Goal: Information Seeking & Learning: Learn about a topic

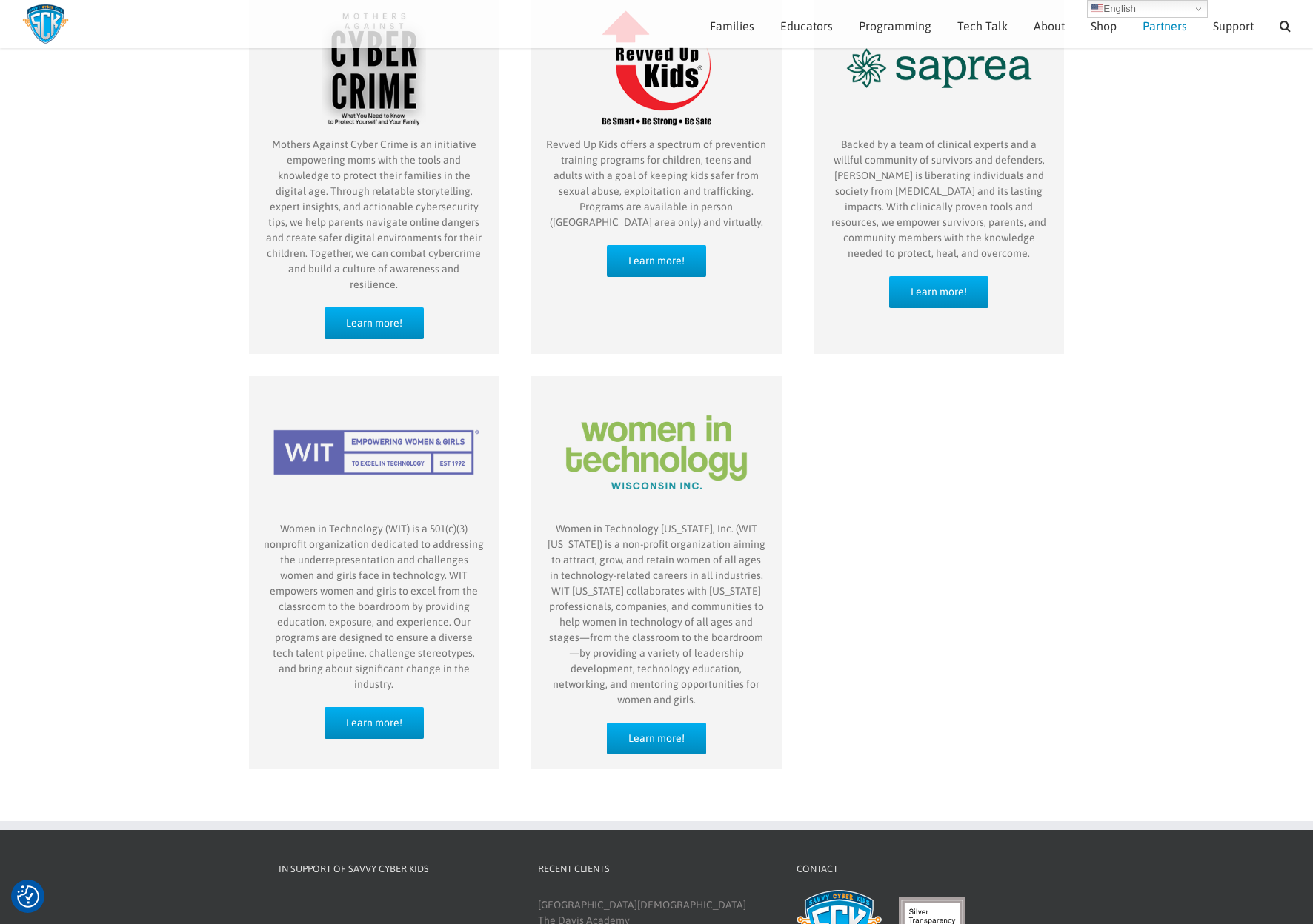
scroll to position [546, 0]
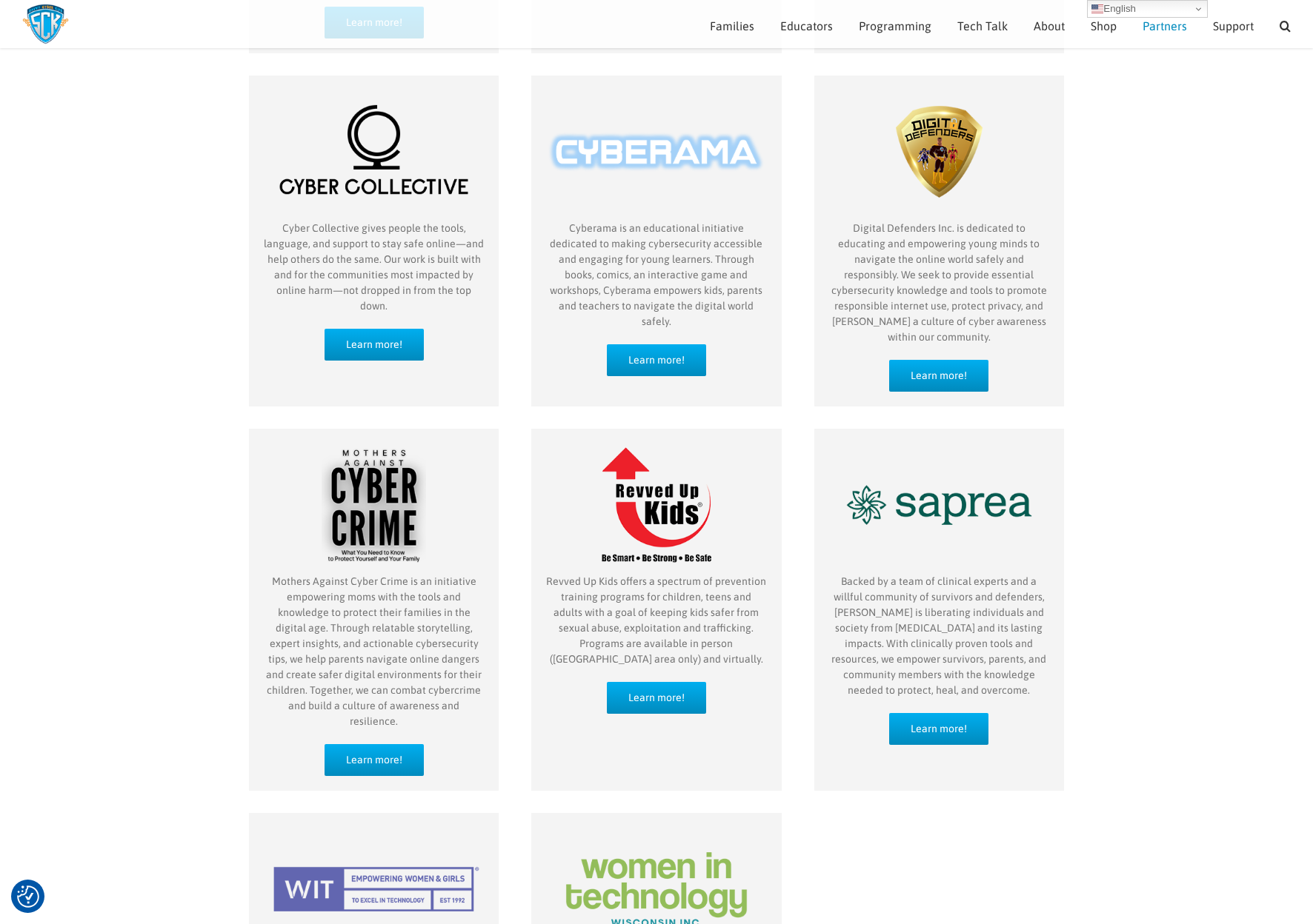
click at [32, 20] on img at bounding box center [46, 24] width 47 height 41
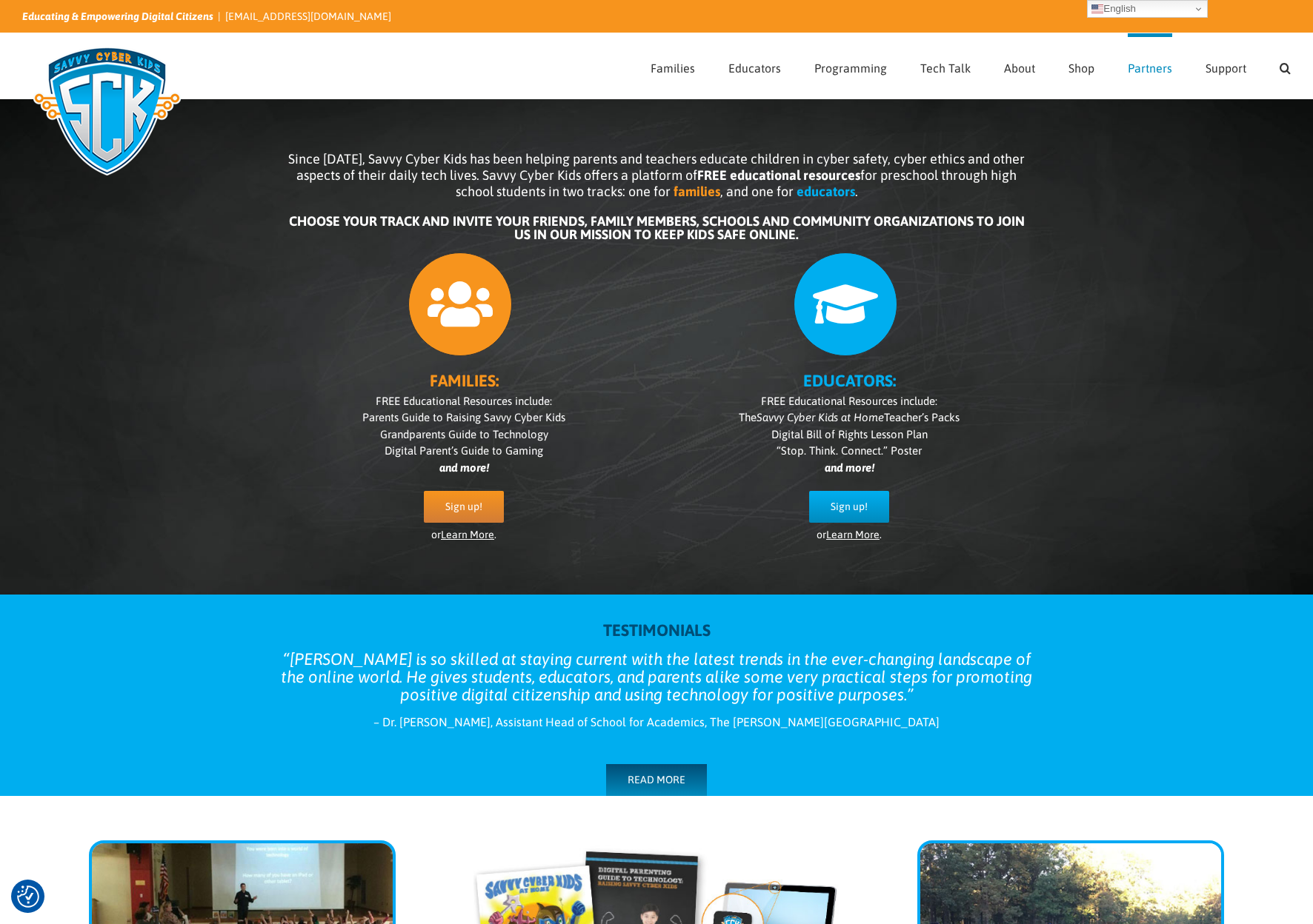
click at [1149, 65] on span "Partners" at bounding box center [1150, 68] width 45 height 12
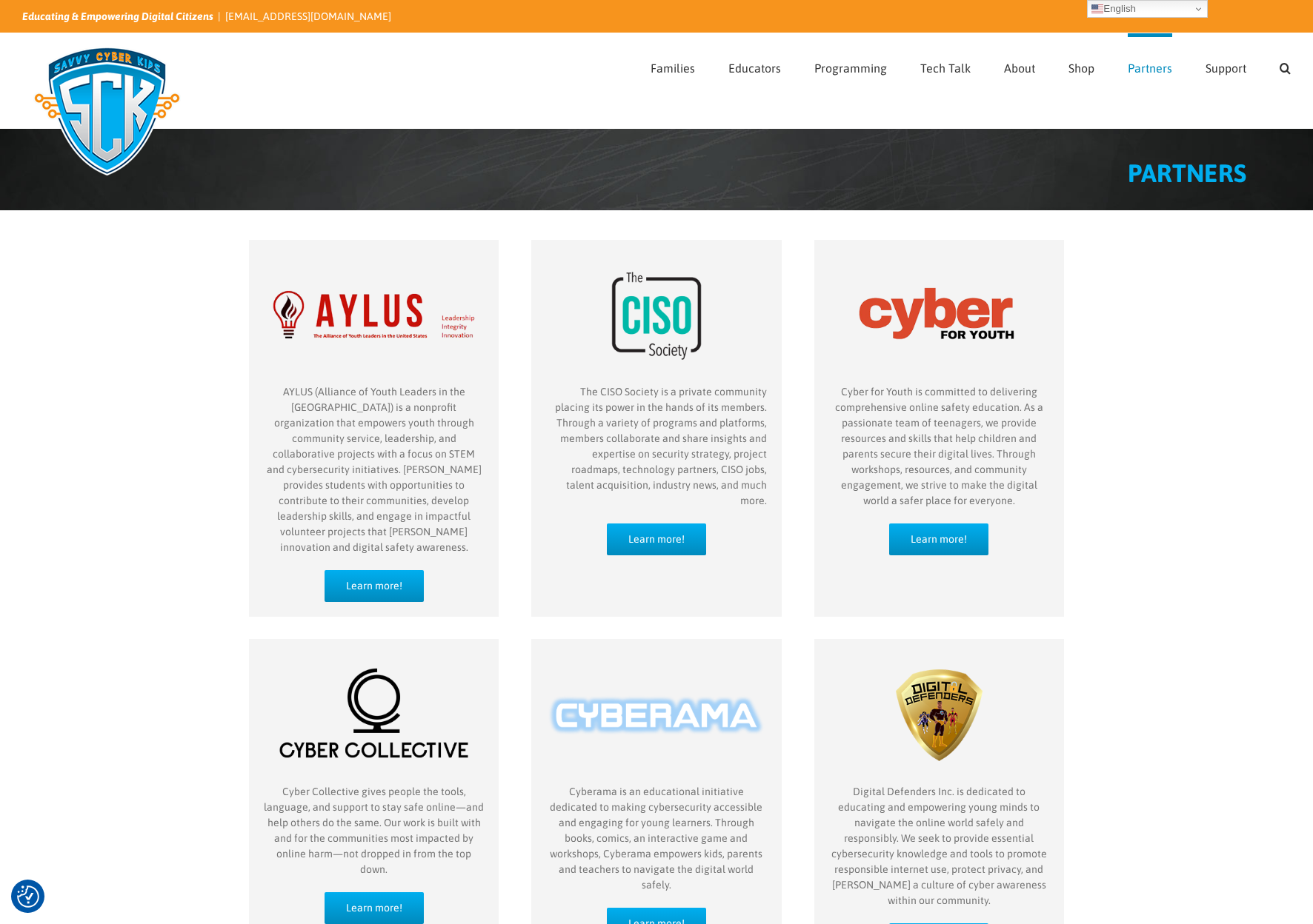
click at [412, 316] on img "partner-Aylus" at bounding box center [374, 315] width 220 height 137
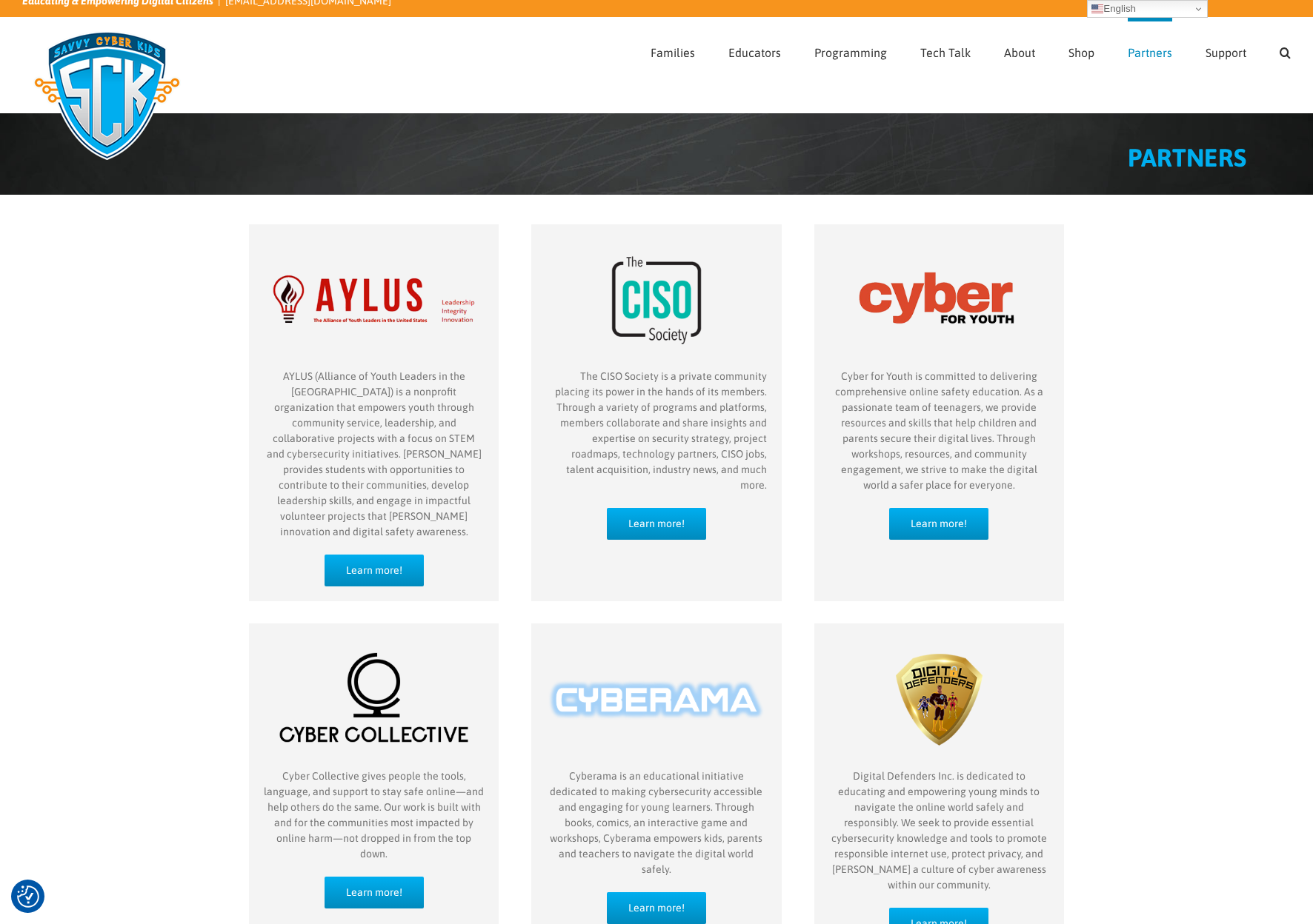
click at [94, 55] on img at bounding box center [107, 95] width 169 height 148
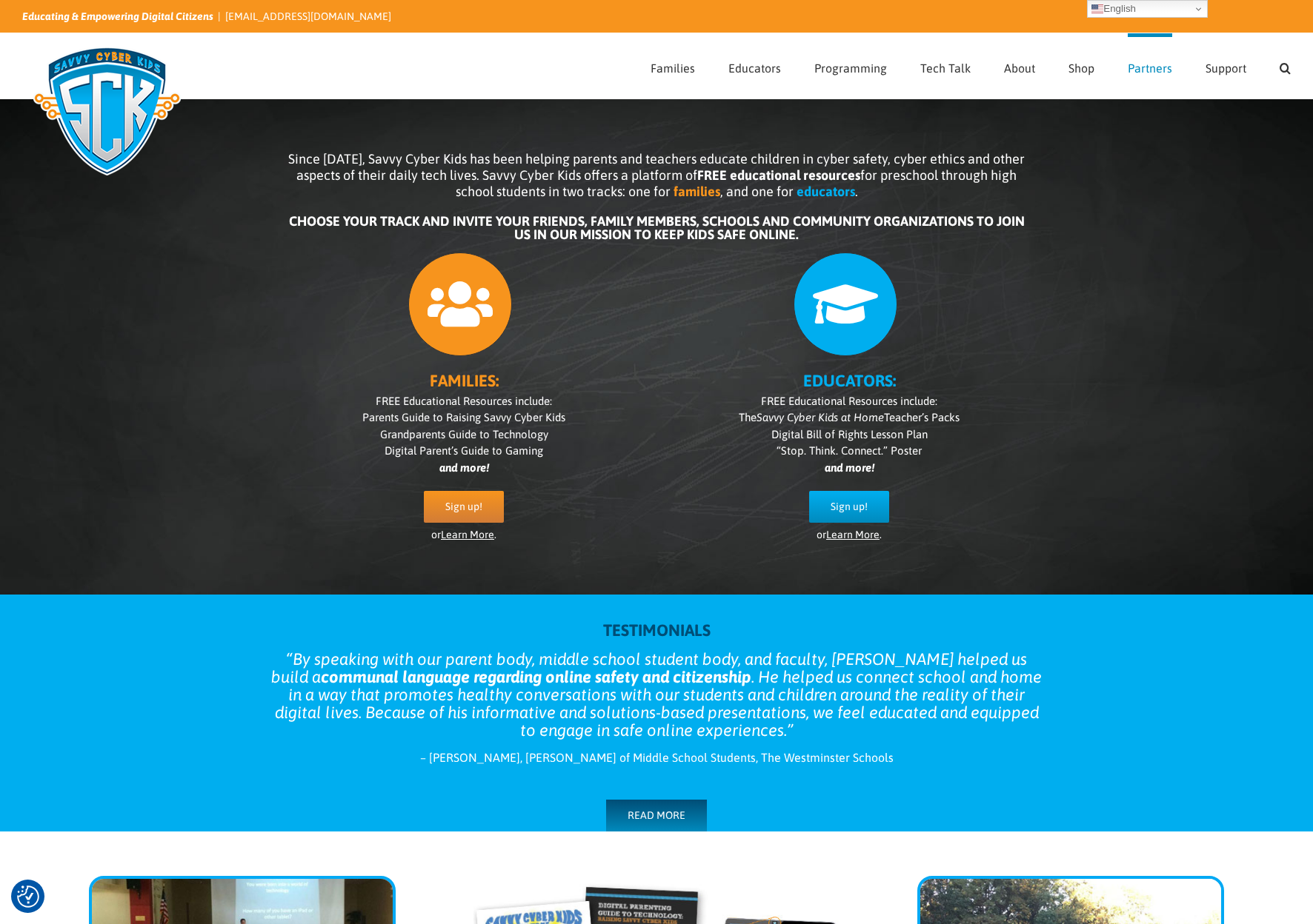
click at [1161, 78] on link "Partners" at bounding box center [1150, 65] width 45 height 65
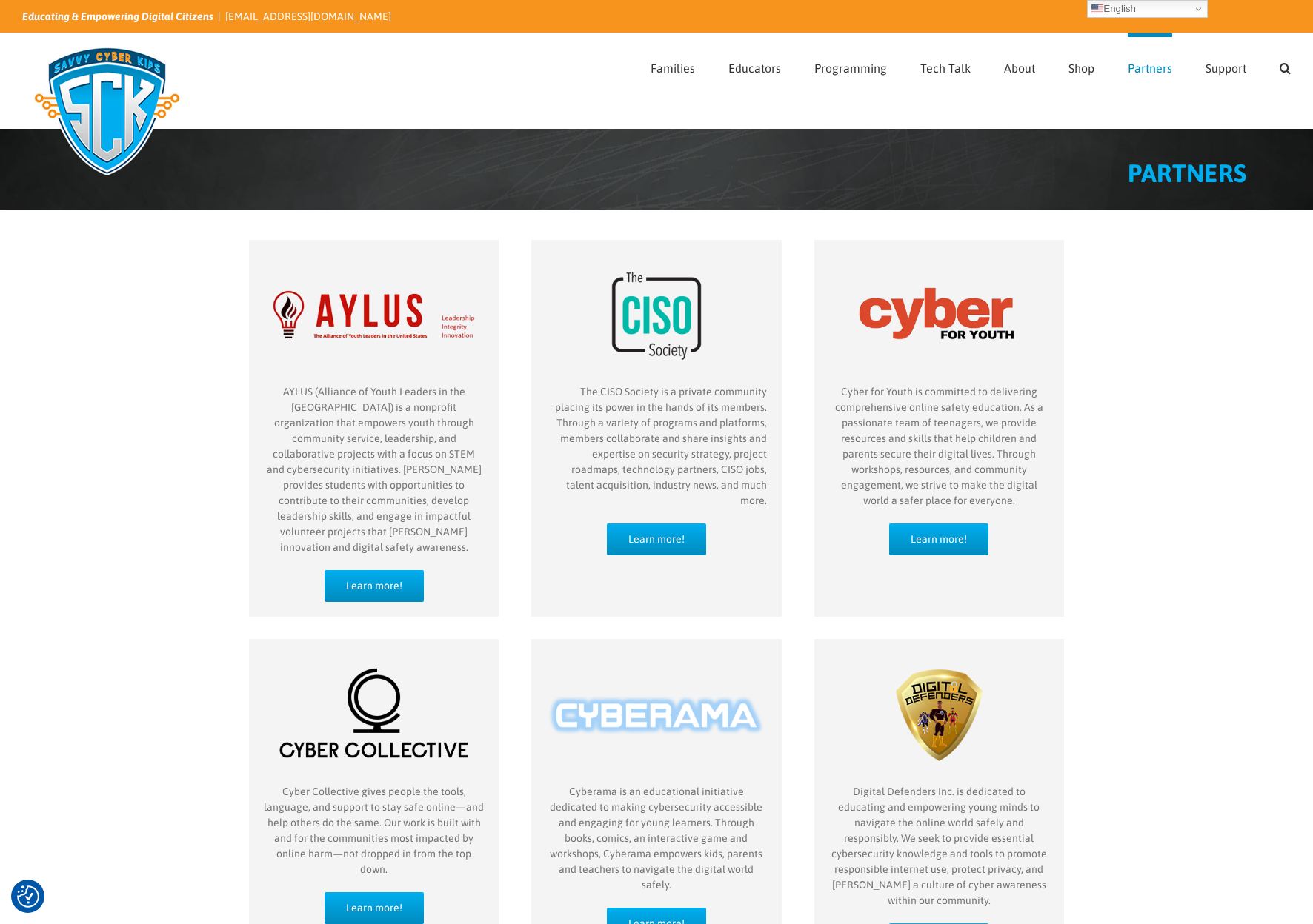
click at [337, 311] on img "partner-Aylus" at bounding box center [374, 315] width 220 height 137
click at [379, 580] on span "Learn more!" at bounding box center [374, 586] width 56 height 13
click at [643, 308] on img "partner-CISO-Society" at bounding box center [656, 315] width 220 height 137
click at [639, 524] on link "Learn more!" at bounding box center [656, 539] width 99 height 32
click at [930, 325] on img "partner-Cyber-for-Youth" at bounding box center [939, 315] width 220 height 137
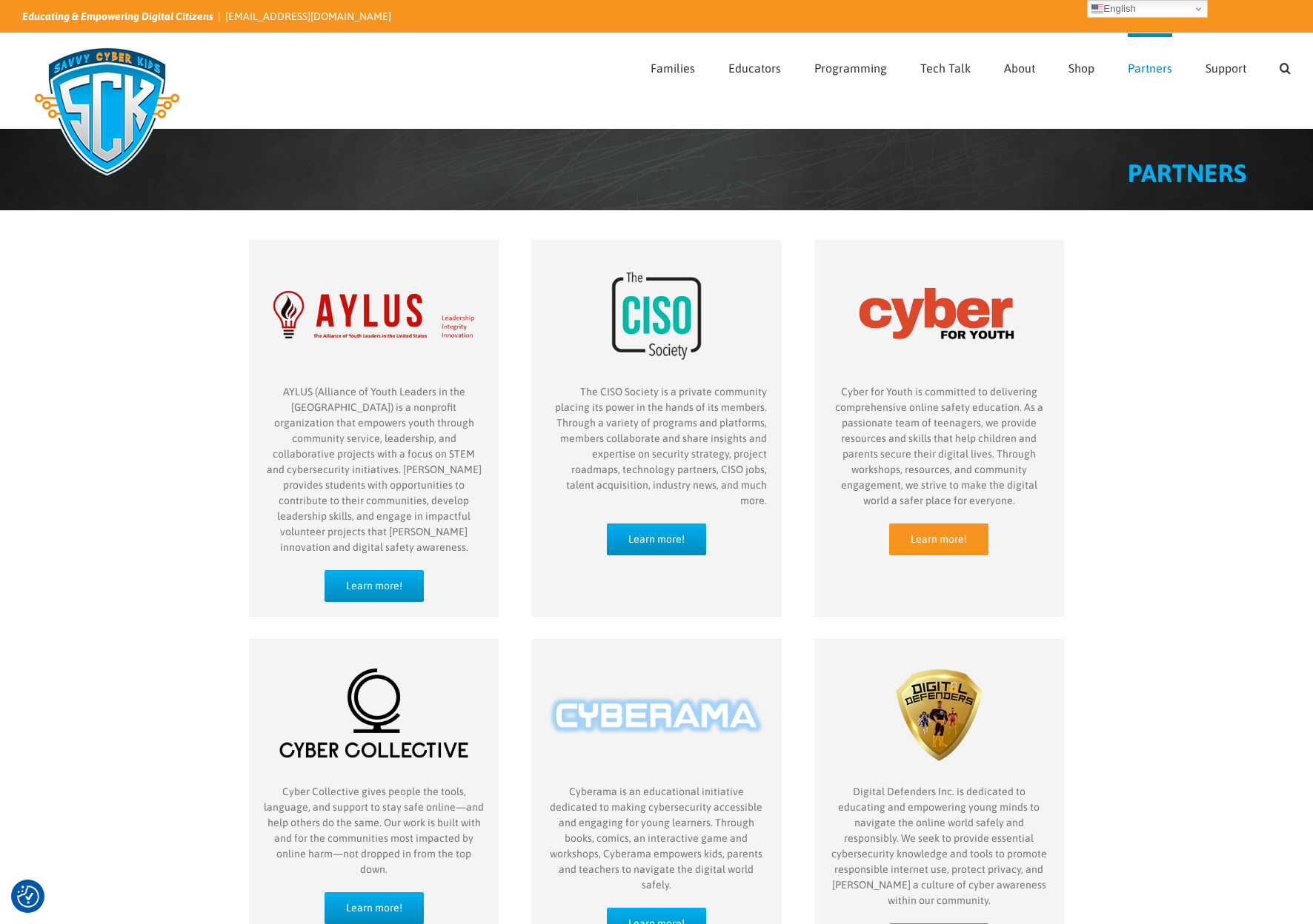
click at [934, 543] on span "Learn more!" at bounding box center [939, 539] width 56 height 13
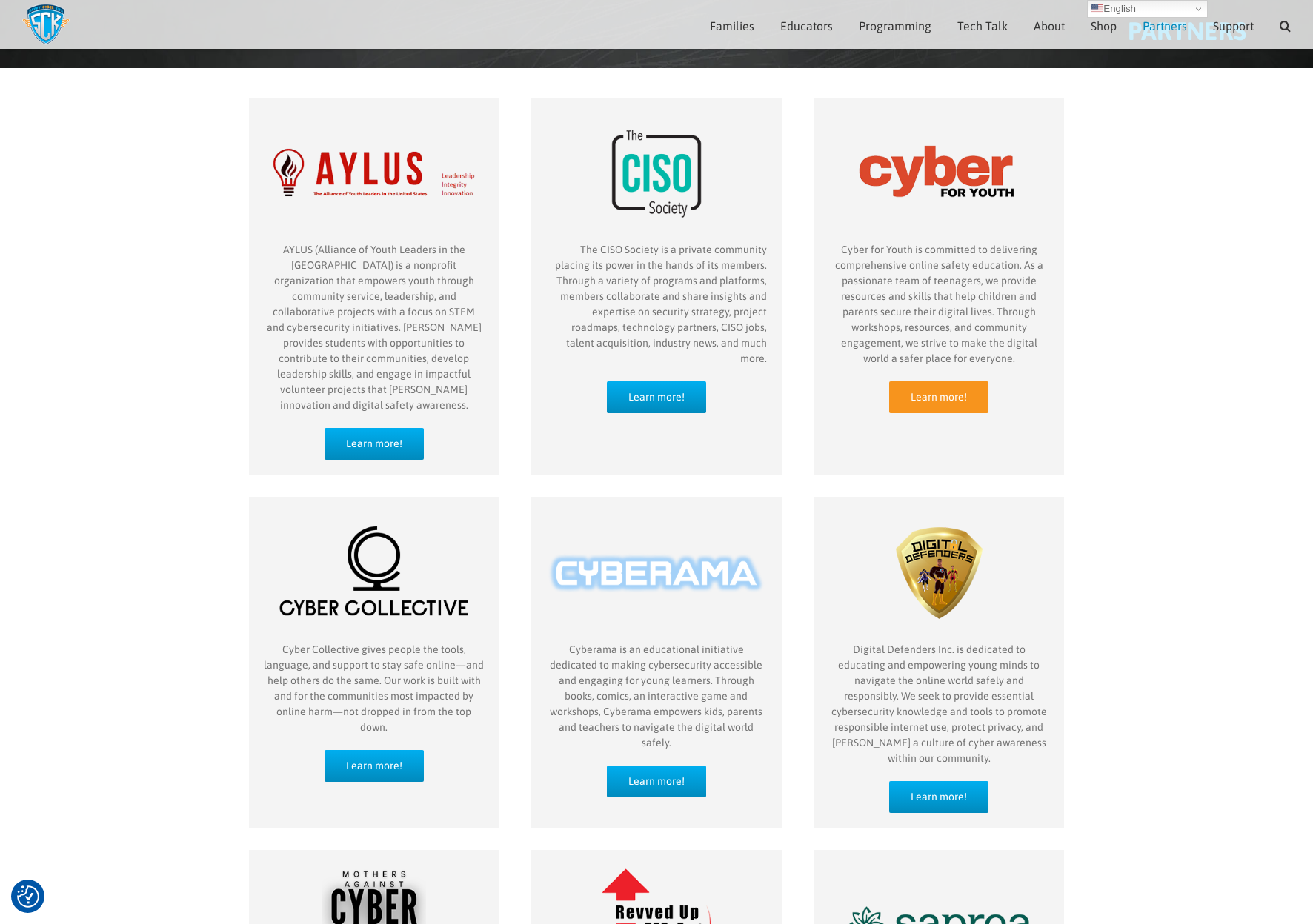
scroll to position [120, 0]
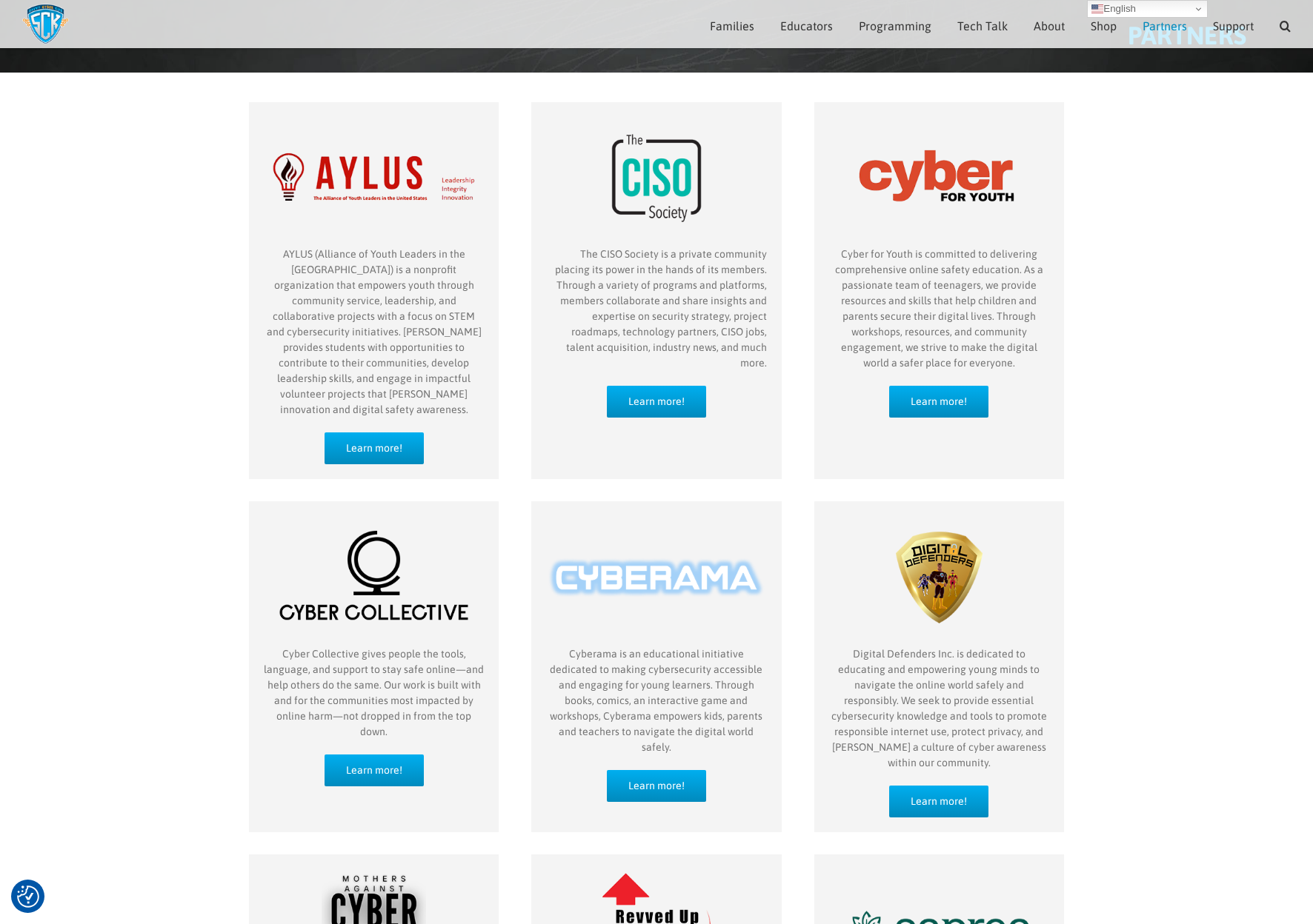
click at [376, 566] on img "partner-cyber-collective" at bounding box center [374, 577] width 220 height 137
click at [349, 764] on span "Learn more!" at bounding box center [374, 770] width 56 height 13
click at [638, 565] on img "partner-Cyberama" at bounding box center [656, 577] width 220 height 137
click at [627, 770] on link "Learn more!" at bounding box center [656, 786] width 99 height 32
click at [938, 565] on img "partner-Digital-Defenders" at bounding box center [939, 577] width 220 height 137
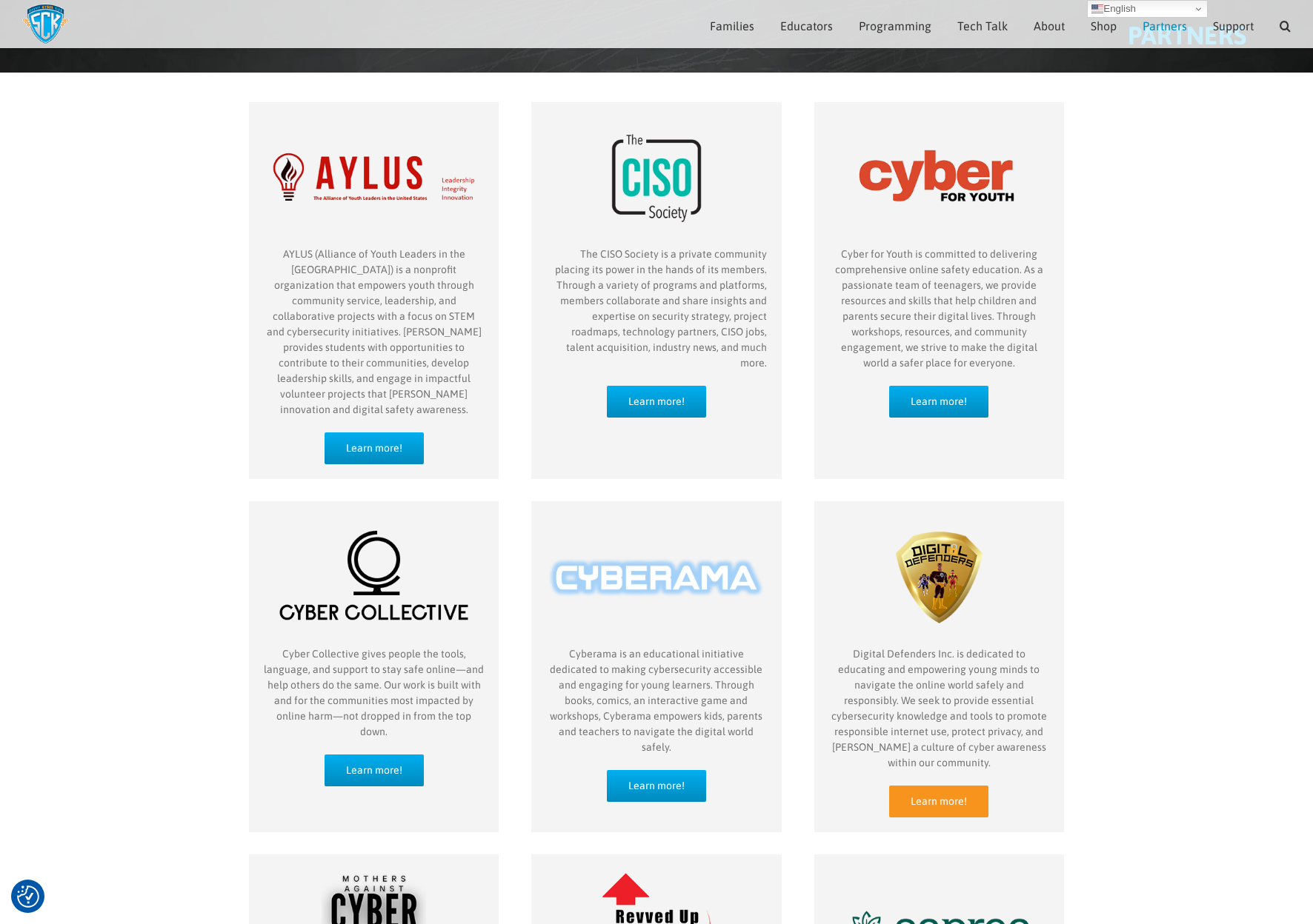
click at [930, 786] on link "Learn more!" at bounding box center [939, 801] width 99 height 32
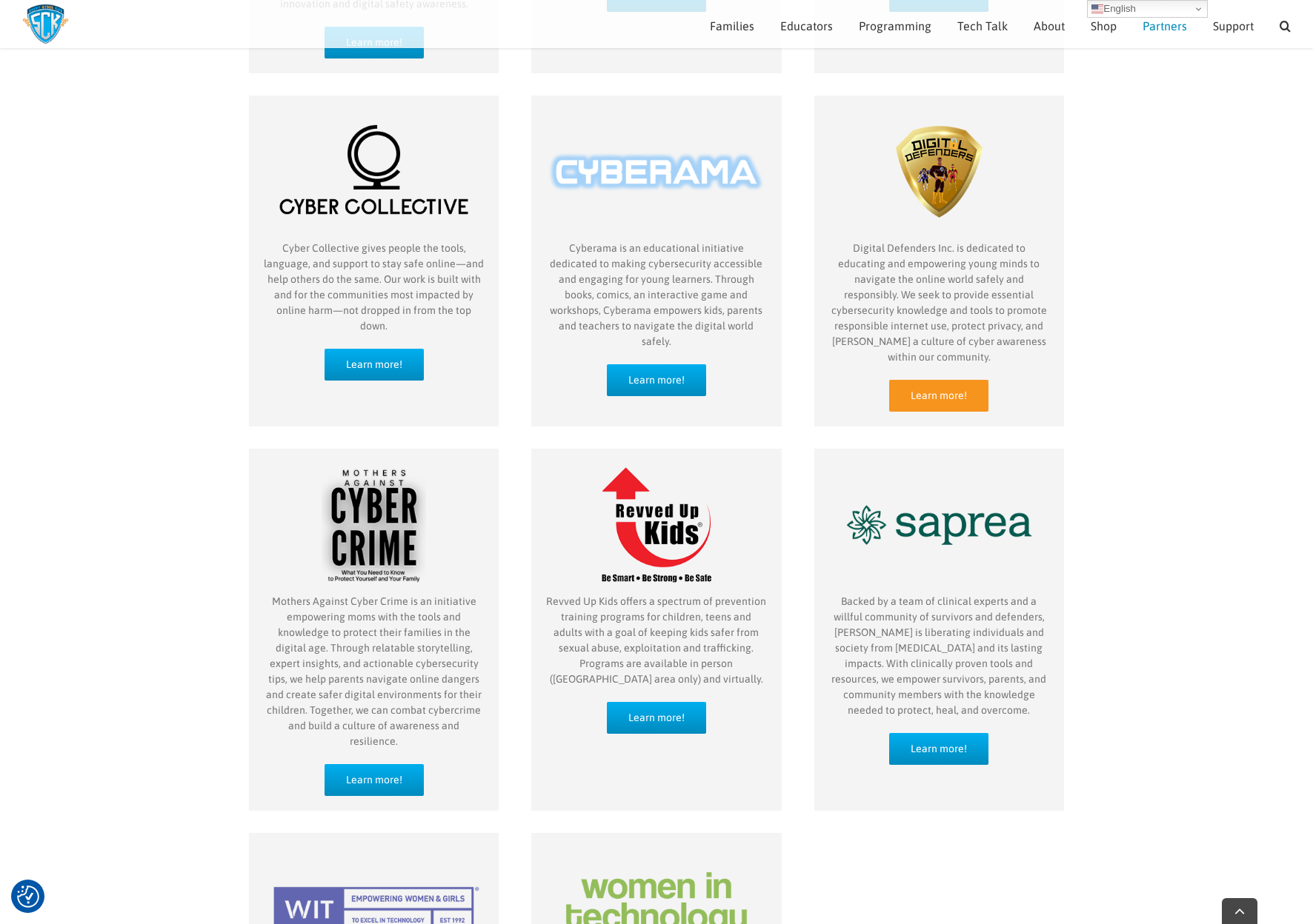
scroll to position [538, 0]
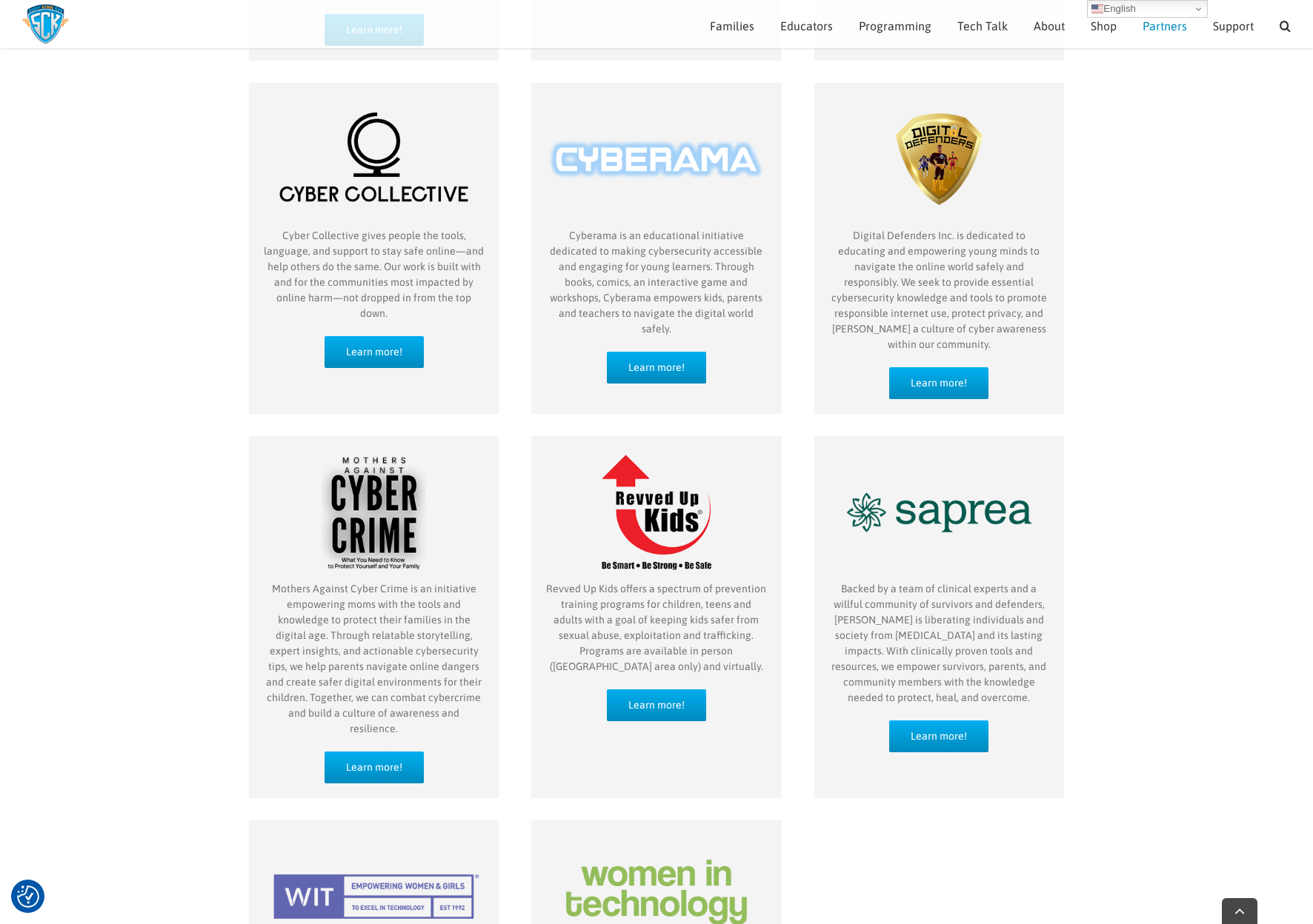
click at [375, 488] on img "partner-MACC" at bounding box center [374, 512] width 220 height 137
click at [367, 752] on link "Learn more!" at bounding box center [374, 767] width 99 height 32
click at [673, 505] on img "partner-revved-up-kids" at bounding box center [656, 512] width 220 height 137
click at [649, 699] on span "Learn more!" at bounding box center [656, 705] width 56 height 13
click at [953, 481] on img "partner-Saprea" at bounding box center [939, 512] width 220 height 137
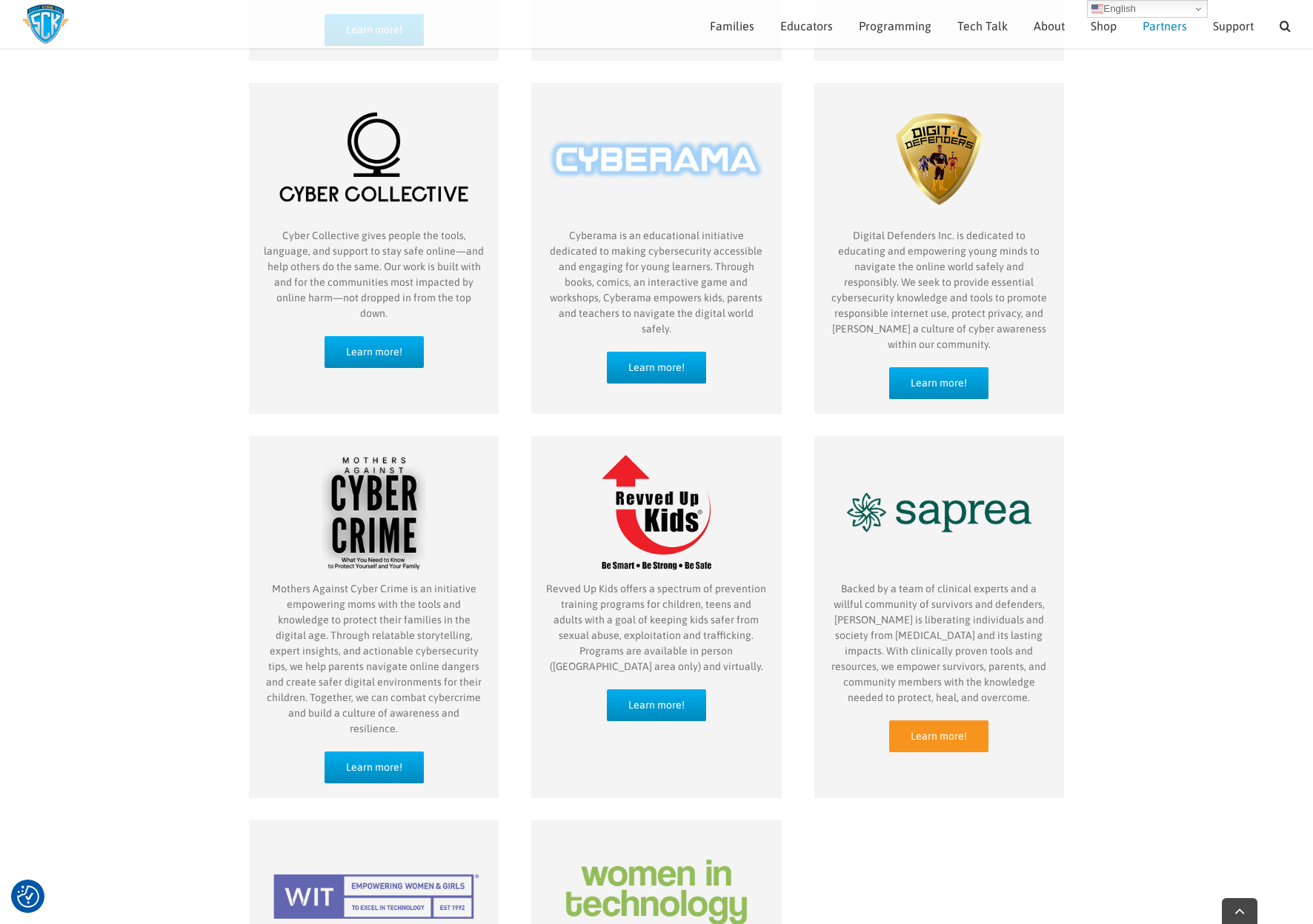
click at [916, 730] on span "Learn more!" at bounding box center [939, 736] width 56 height 13
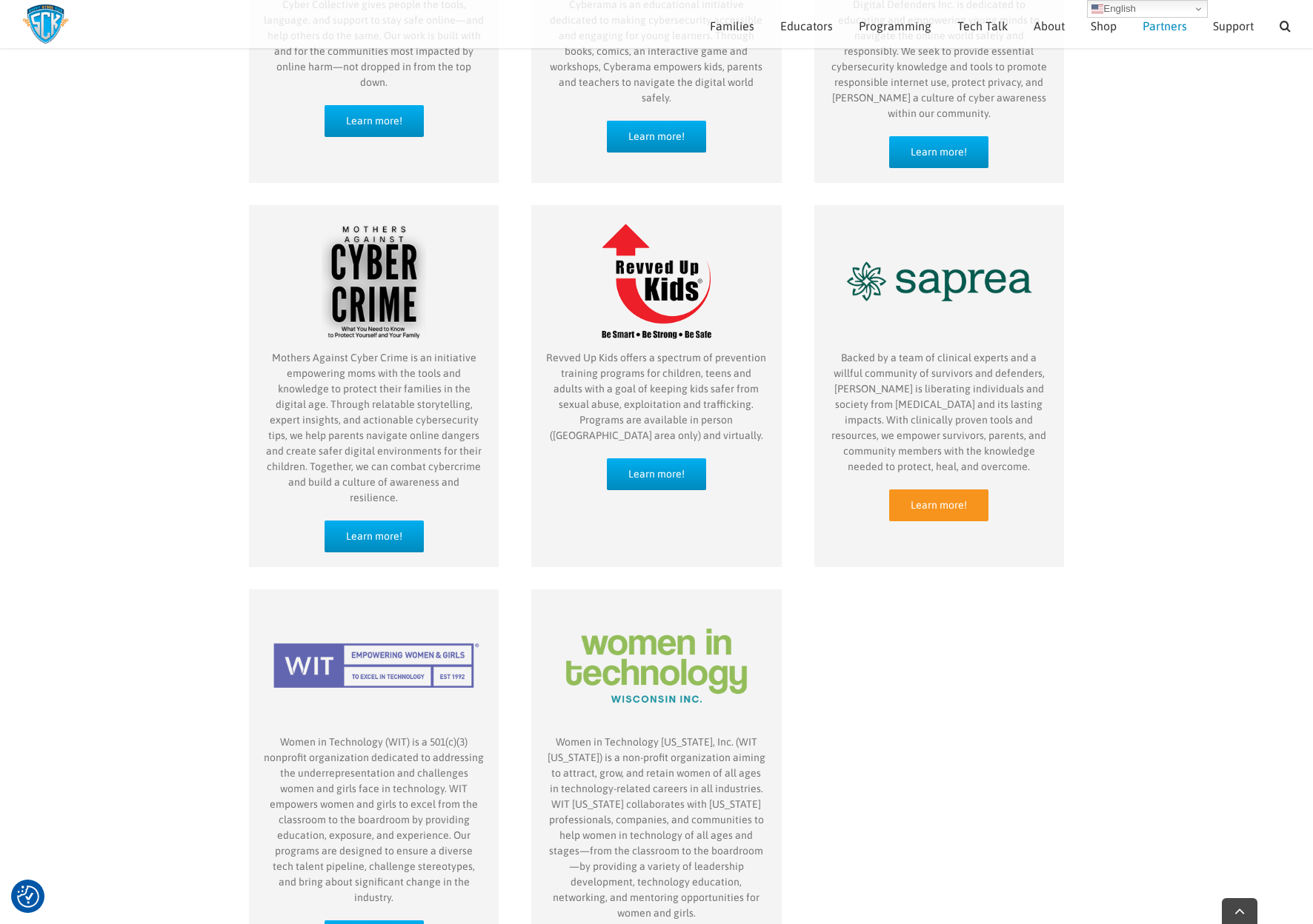
scroll to position [911, 0]
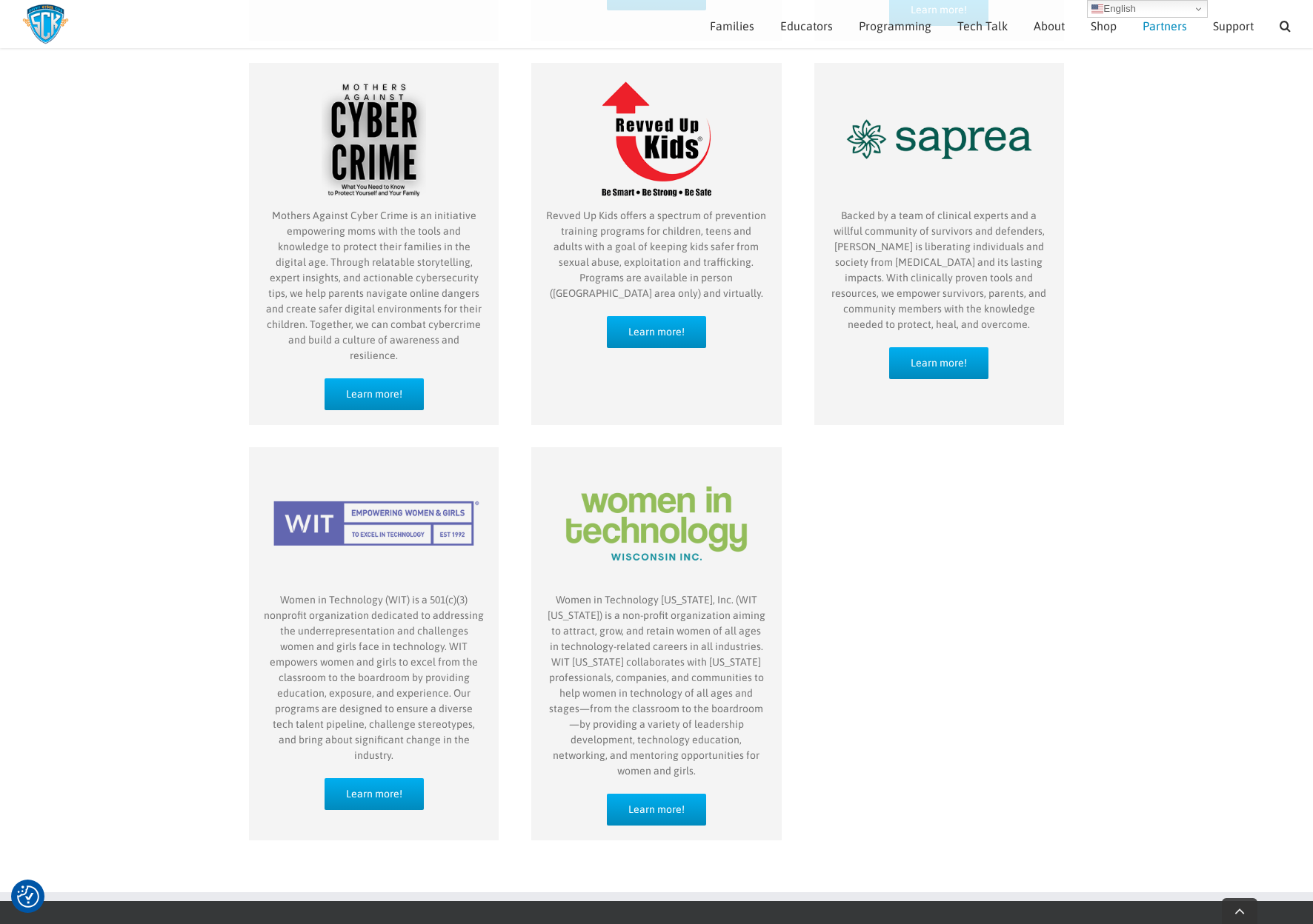
click at [454, 481] on img "partner-WIT" at bounding box center [374, 523] width 220 height 137
click at [393, 778] on link "Learn more!" at bounding box center [374, 794] width 99 height 32
click at [674, 484] on img "partner-Women-in-Tech-WI" at bounding box center [656, 523] width 220 height 137
click at [654, 794] on link "Learn more!" at bounding box center [656, 809] width 99 height 32
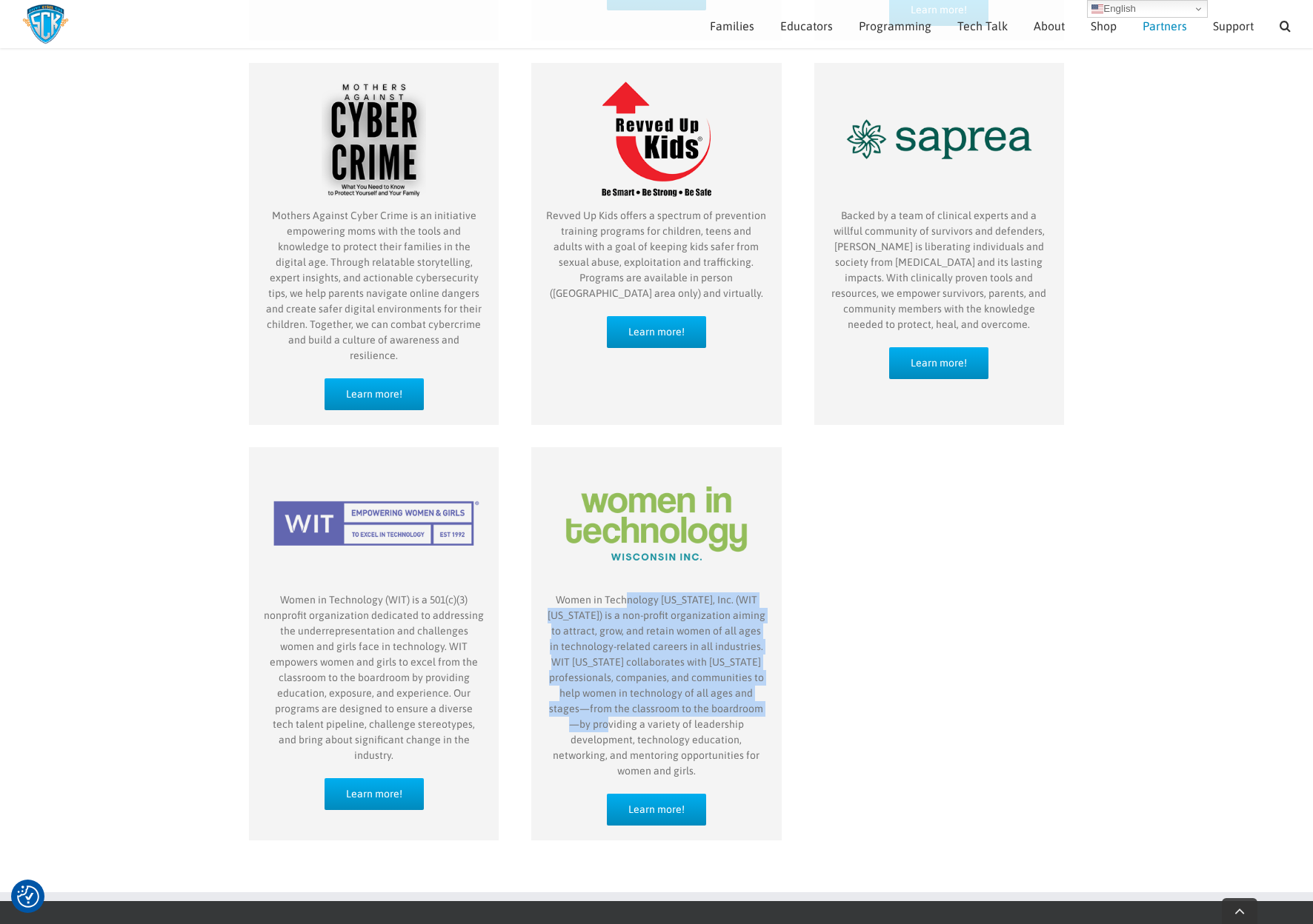
drag, startPoint x: 628, startPoint y: 556, endPoint x: 642, endPoint y: 674, distance: 118.8
click at [628, 679] on p "Women in Technology Wisconsin, Inc. (WIT Wisconsin) is a non-profit organizatio…" at bounding box center [656, 686] width 220 height 187
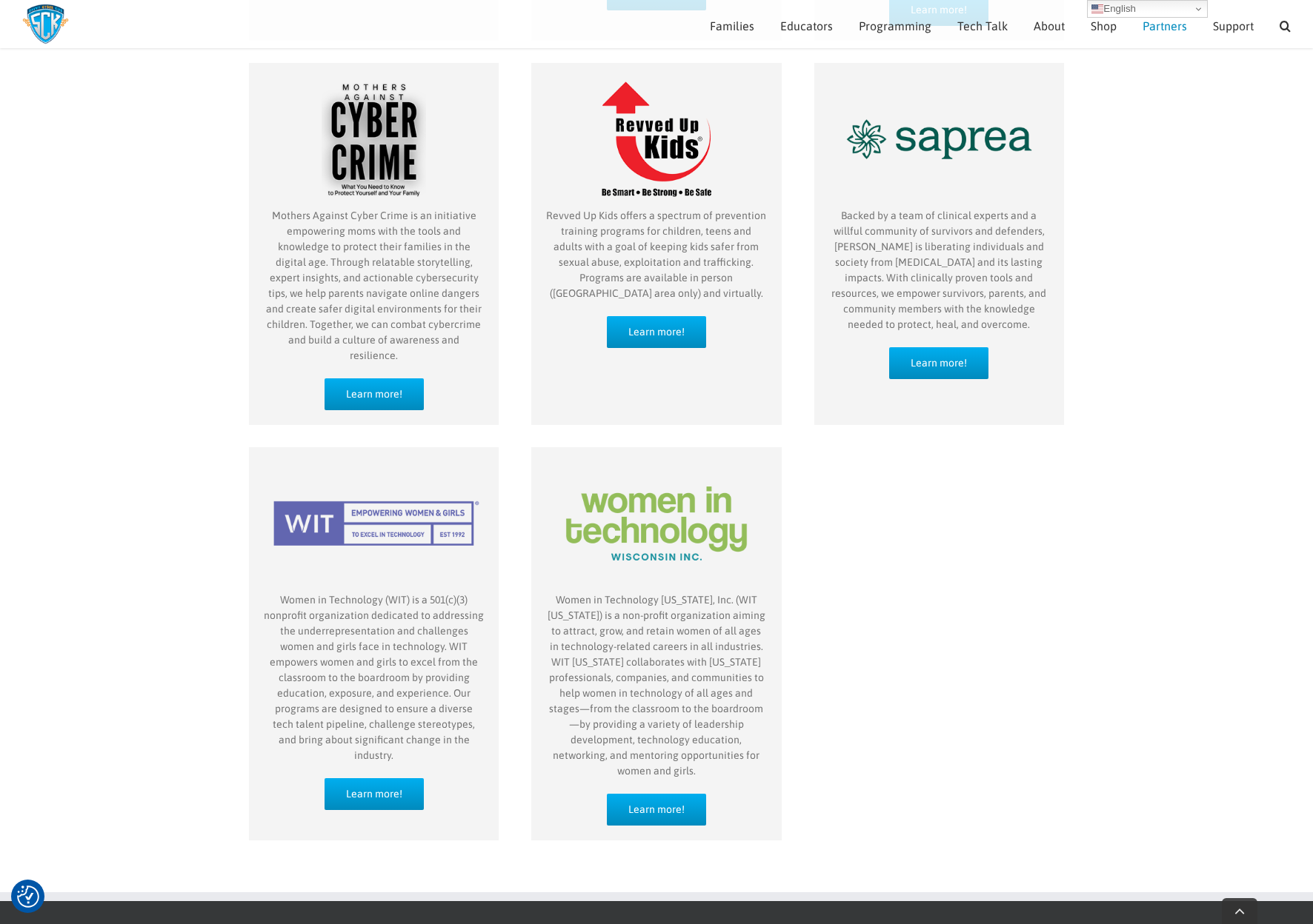
click at [659, 672] on p "Women in Technology Wisconsin, Inc. (WIT Wisconsin) is a non-profit organizatio…" at bounding box center [656, 686] width 220 height 187
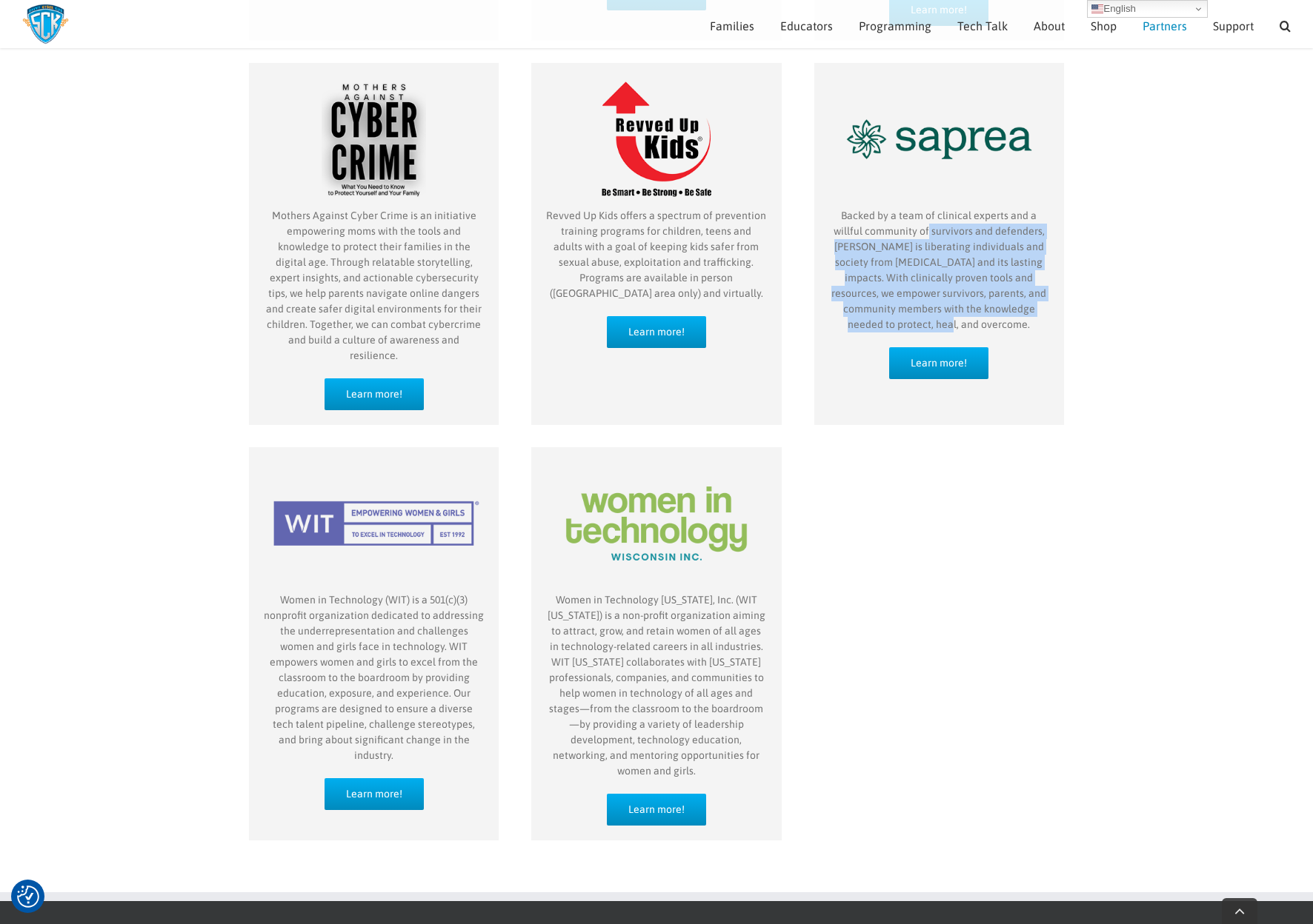
drag, startPoint x: 928, startPoint y: 202, endPoint x: 936, endPoint y: 294, distance: 92.3
click at [936, 294] on p "Backed by a team of clinical experts and a willful community of survivors and d…" at bounding box center [939, 271] width 220 height 125
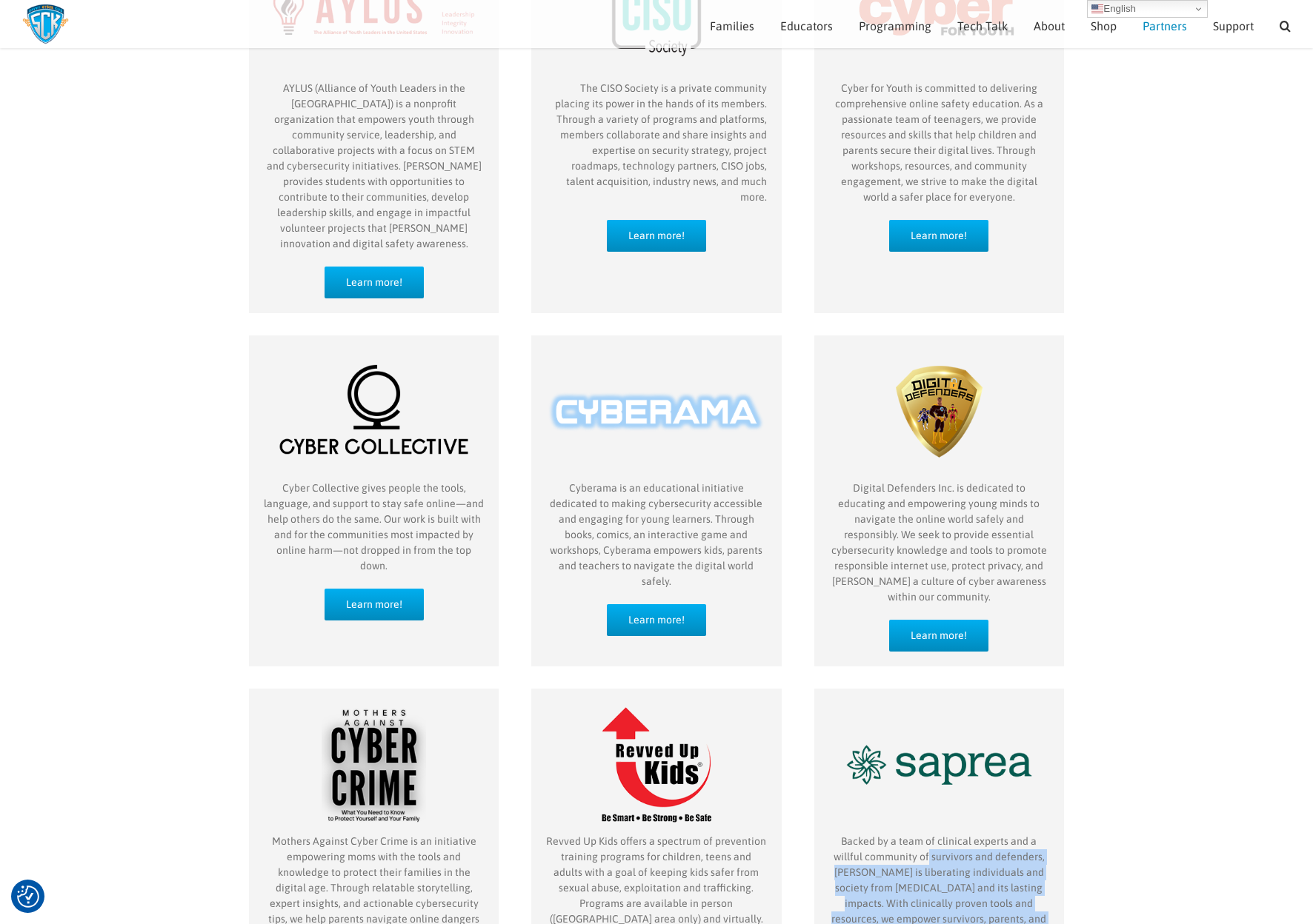
scroll to position [89, 0]
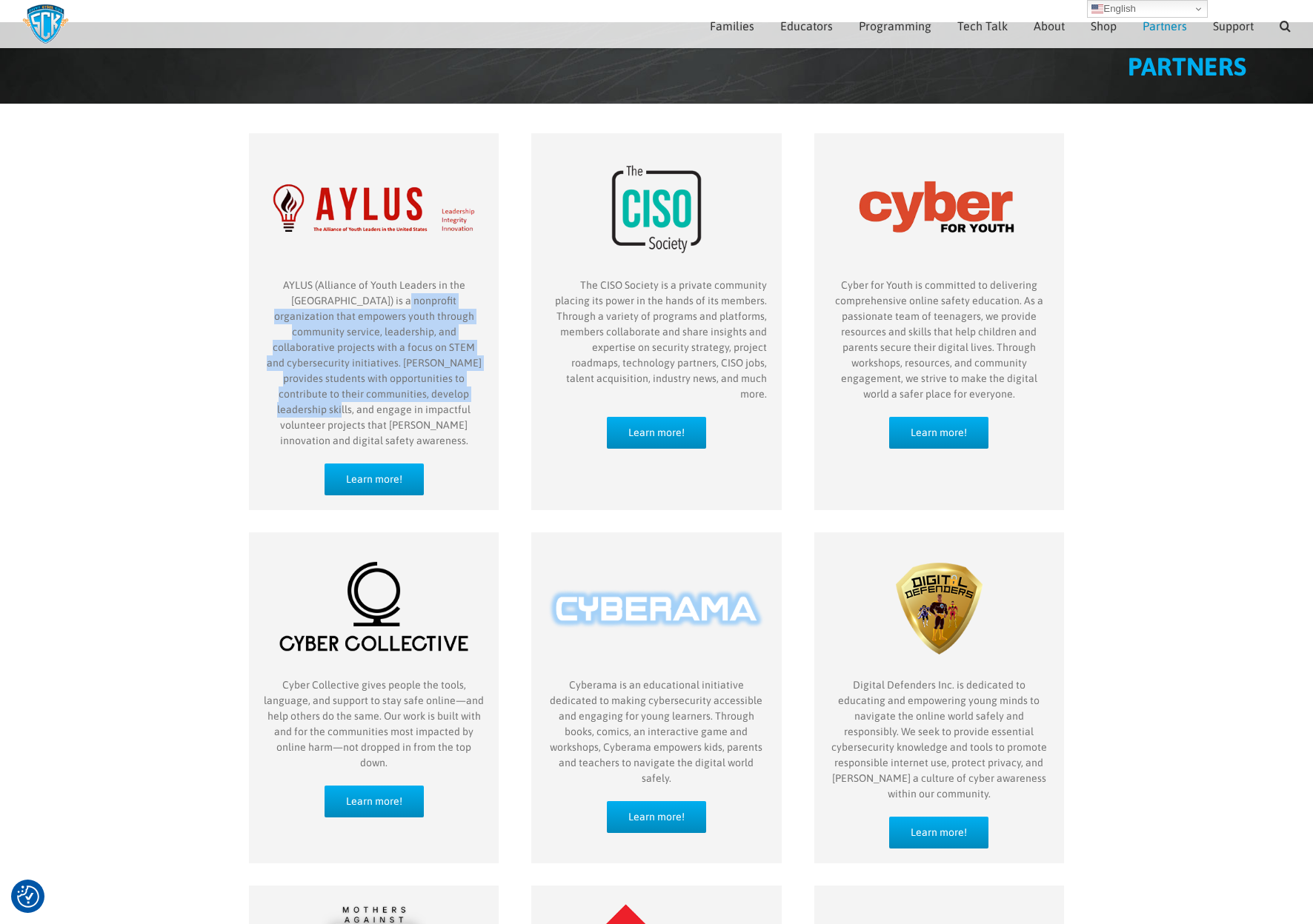
drag, startPoint x: 362, startPoint y: 320, endPoint x: 586, endPoint y: 326, distance: 224.1
click at [396, 397] on p "AYLUS (Alliance of Youth Leaders in the United States) is a nonprofit organizat…" at bounding box center [374, 363] width 220 height 171
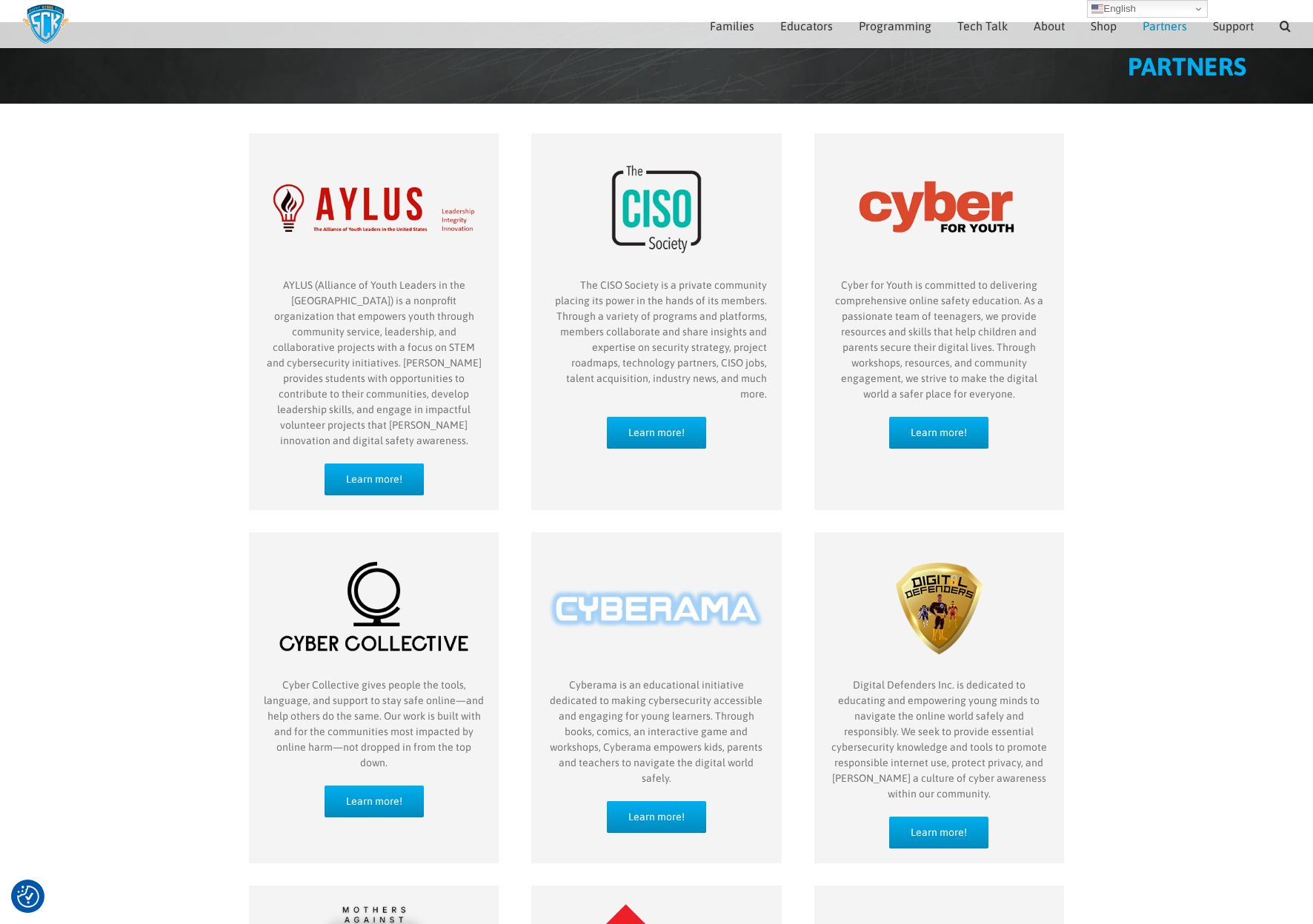
click at [649, 323] on p "The CISO Society is a private community placing its power in the hands of its m…" at bounding box center [656, 340] width 220 height 125
click at [964, 329] on p "Cyber for Youth is committed to delivering comprehensive online safety educatio…" at bounding box center [939, 340] width 220 height 125
